Goal: Find specific page/section: Find specific page/section

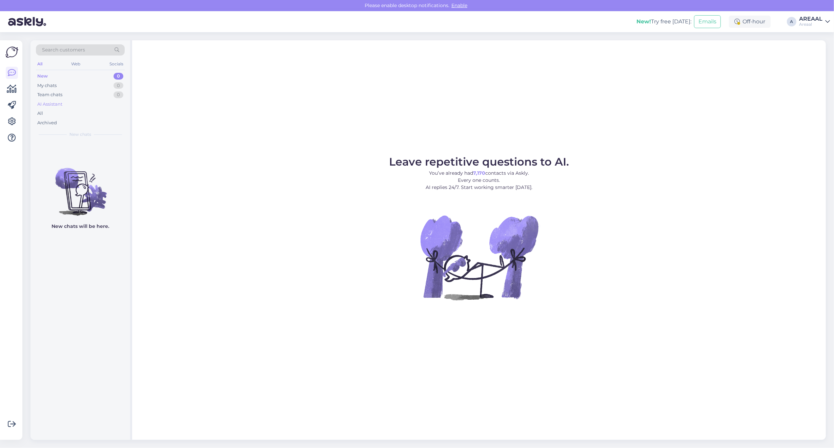
click at [97, 107] on div "AI Assistant" at bounding box center [80, 104] width 89 height 9
click at [88, 114] on div "All" at bounding box center [80, 113] width 89 height 9
click at [72, 109] on div "All" at bounding box center [80, 113] width 89 height 9
click at [100, 114] on div "All" at bounding box center [80, 113] width 89 height 9
drag, startPoint x: 0, startPoint y: 0, endPoint x: 69, endPoint y: 113, distance: 131.9
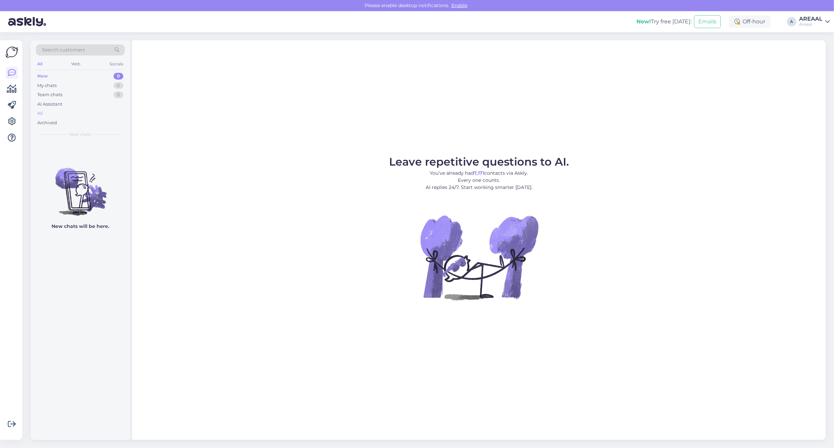
click at [69, 113] on div "All" at bounding box center [80, 113] width 89 height 9
click at [77, 116] on div "All" at bounding box center [80, 113] width 89 height 9
